Goal: Task Accomplishment & Management: Complete application form

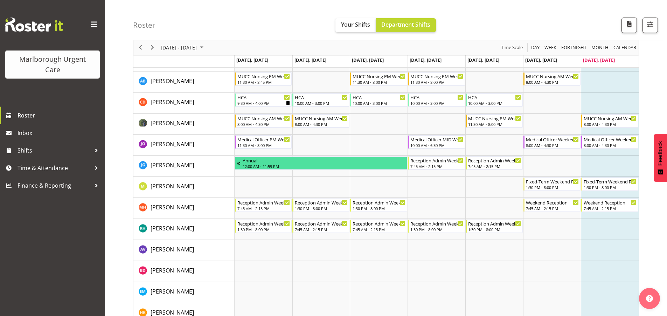
scroll to position [105, 0]
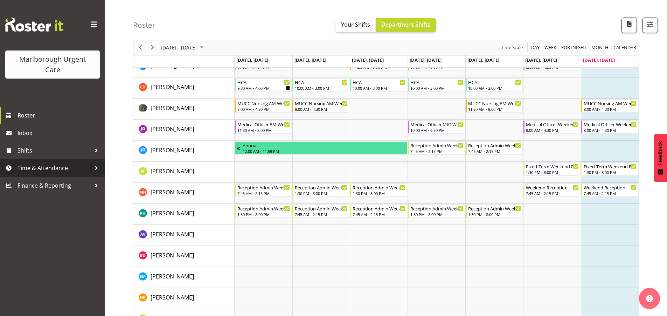
click at [73, 170] on span "Time & Attendance" at bounding box center [55, 168] width 74 height 11
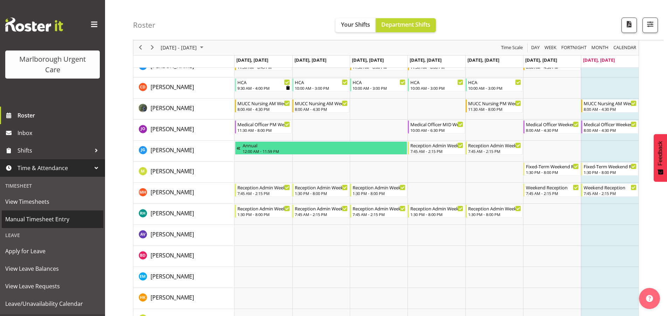
click at [49, 220] on span "Manual Timesheet Entry" at bounding box center [52, 219] width 95 height 11
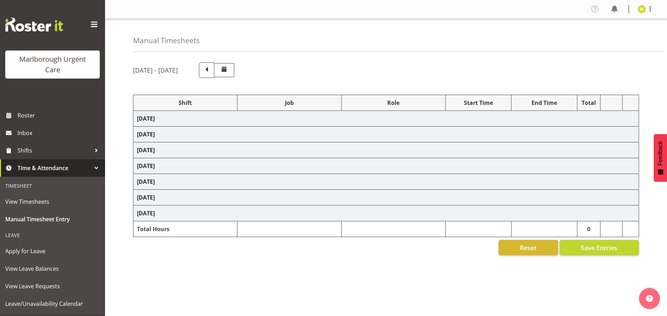
select select "81204"
select select "81205"
select select "80766"
select select "1563"
select select "80766"
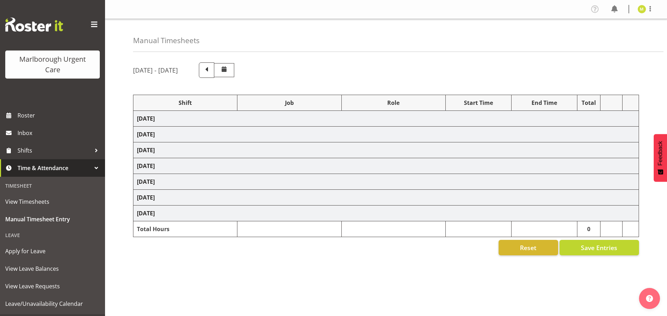
select select "1563"
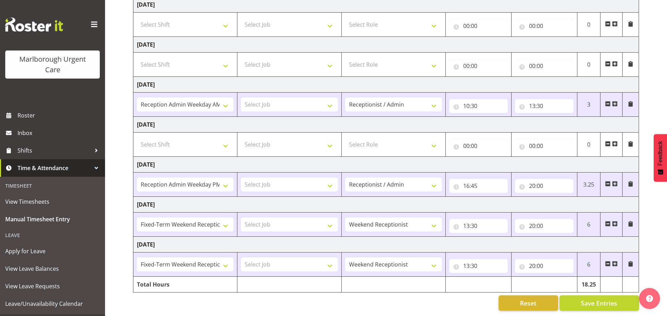
scroll to position [119, 0]
drag, startPoint x: 598, startPoint y: 300, endPoint x: 548, endPoint y: 252, distance: 69.4
click at [598, 299] on span "Save Entries" at bounding box center [599, 302] width 36 height 9
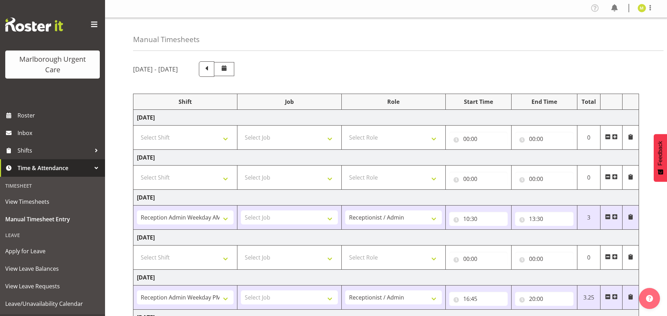
scroll to position [0, 0]
click at [617, 11] on span at bounding box center [614, 9] width 11 height 11
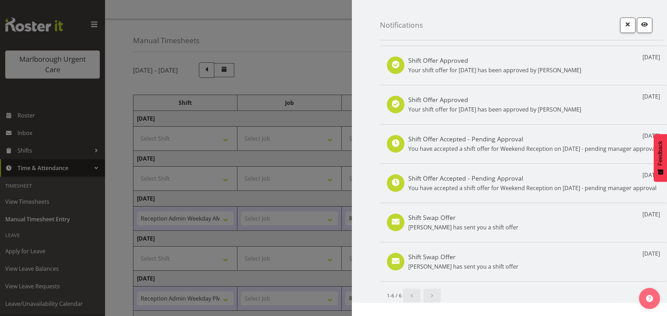
click at [318, 29] on div at bounding box center [333, 158] width 667 height 316
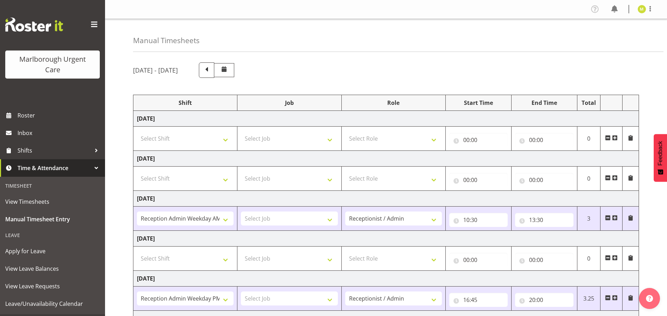
drag, startPoint x: 651, startPoint y: 11, endPoint x: 649, endPoint y: 23, distance: 12.8
click at [650, 11] on span at bounding box center [650, 9] width 8 height 8
drag, startPoint x: 618, startPoint y: 37, endPoint x: 604, endPoint y: 28, distance: 16.5
click at [618, 36] on link "Log Out" at bounding box center [621, 36] width 67 height 13
